Goal: Find specific page/section: Find specific page/section

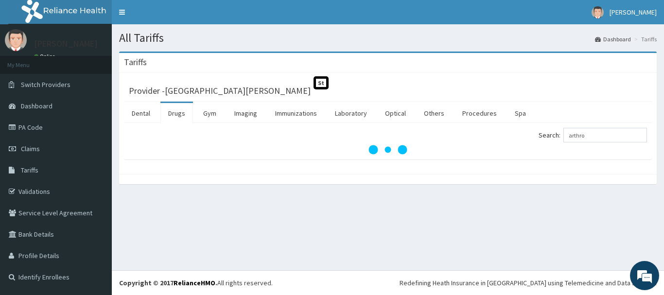
type input "arthro"
click at [607, 138] on input "arthro" at bounding box center [606, 135] width 84 height 15
drag, startPoint x: 421, startPoint y: 75, endPoint x: 403, endPoint y: 91, distance: 23.8
click at [395, 71] on div "Tariffs" at bounding box center [388, 63] width 538 height 20
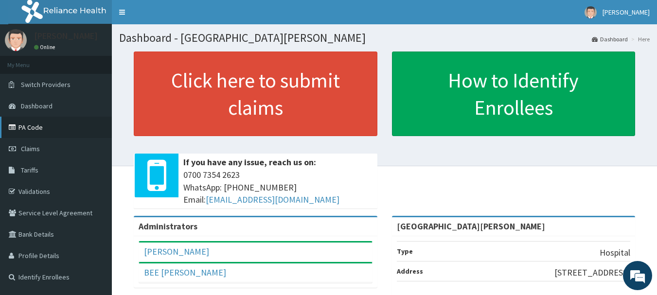
click at [33, 127] on link "PA Code" at bounding box center [56, 127] width 112 height 21
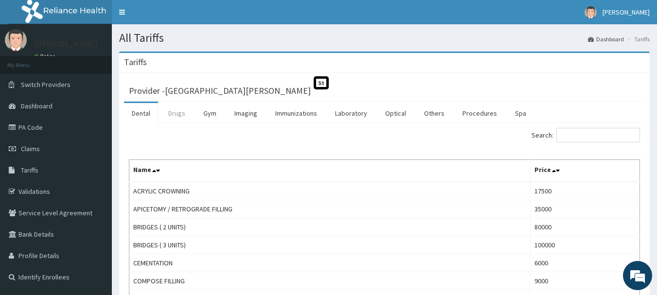
click at [176, 110] on link "Drugs" at bounding box center [176, 113] width 33 height 20
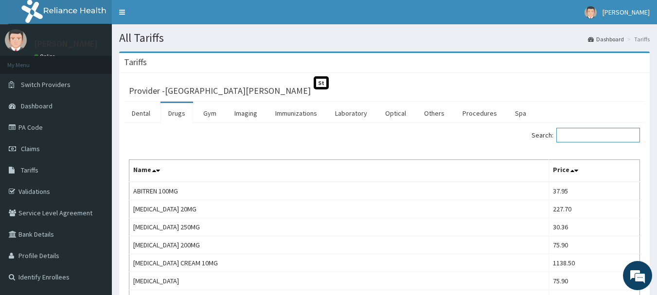
click at [587, 132] on input "Search:" at bounding box center [598, 135] width 84 height 15
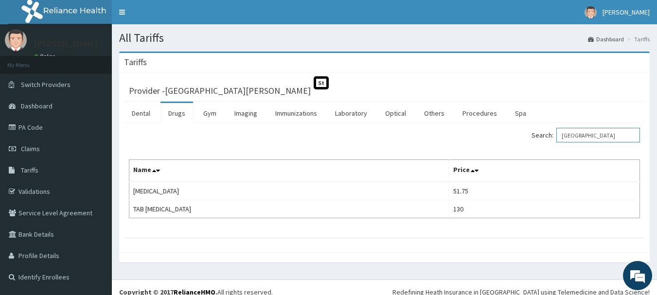
type input "[GEOGRAPHIC_DATA]"
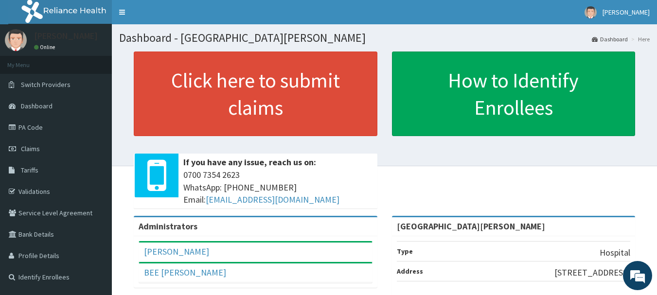
click at [36, 128] on link "PA Code" at bounding box center [56, 127] width 112 height 21
